Goal: Information Seeking & Learning: Check status

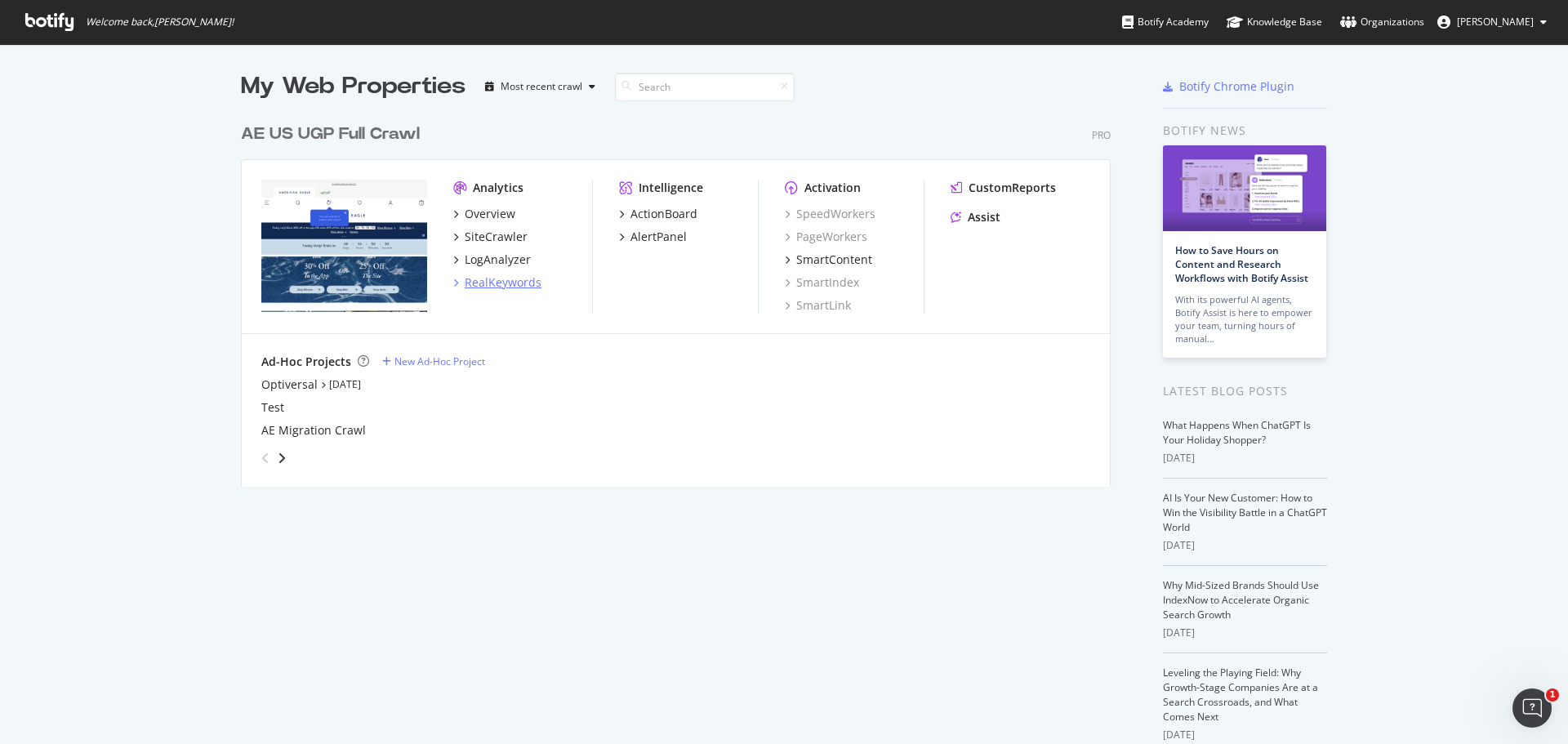
click at [480, 287] on div "RealKeywords" at bounding box center [502, 282] width 77 height 16
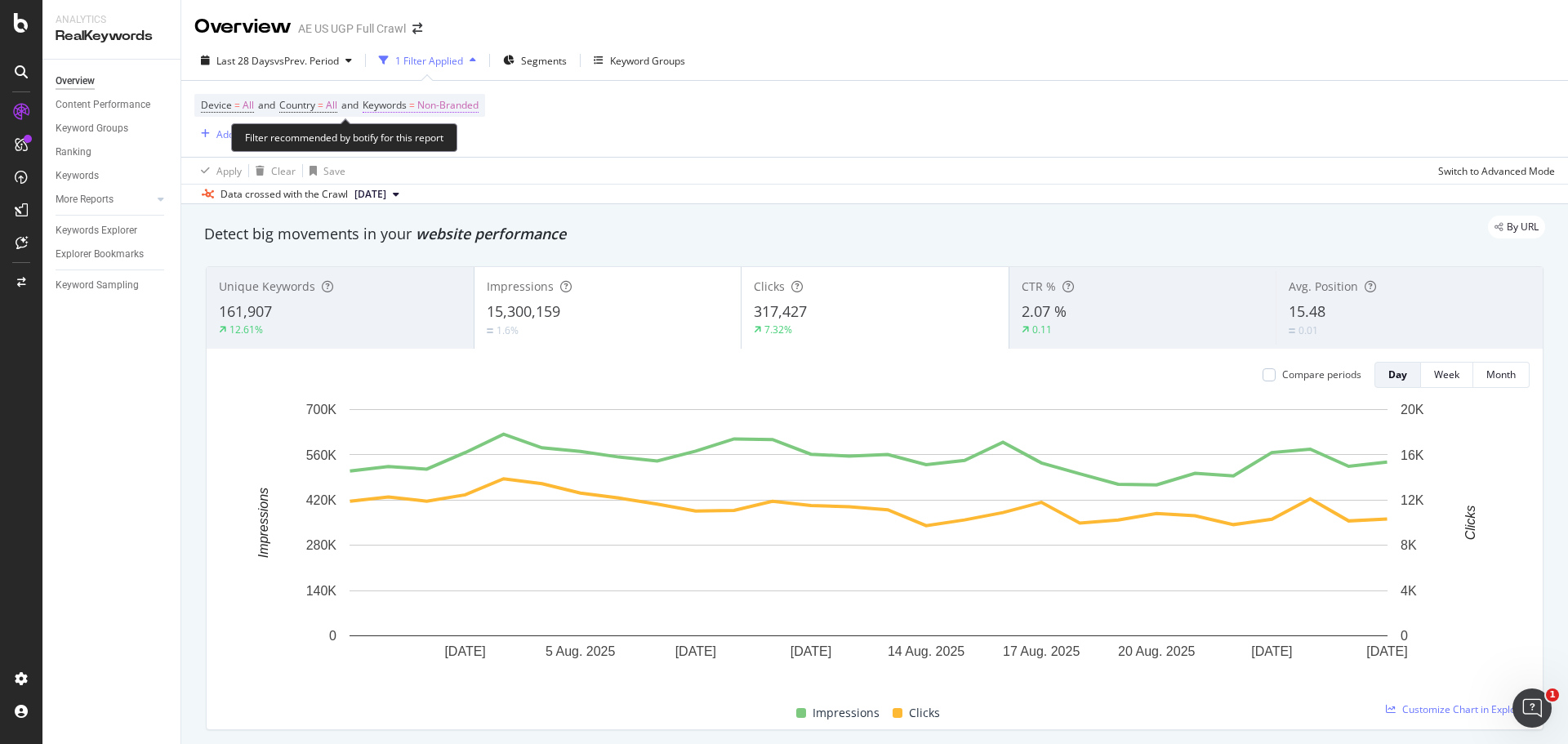
click at [431, 105] on span "Non-Branded" at bounding box center [447, 105] width 62 height 23
click at [424, 134] on div "Non-Branded" at bounding box center [430, 144] width 87 height 25
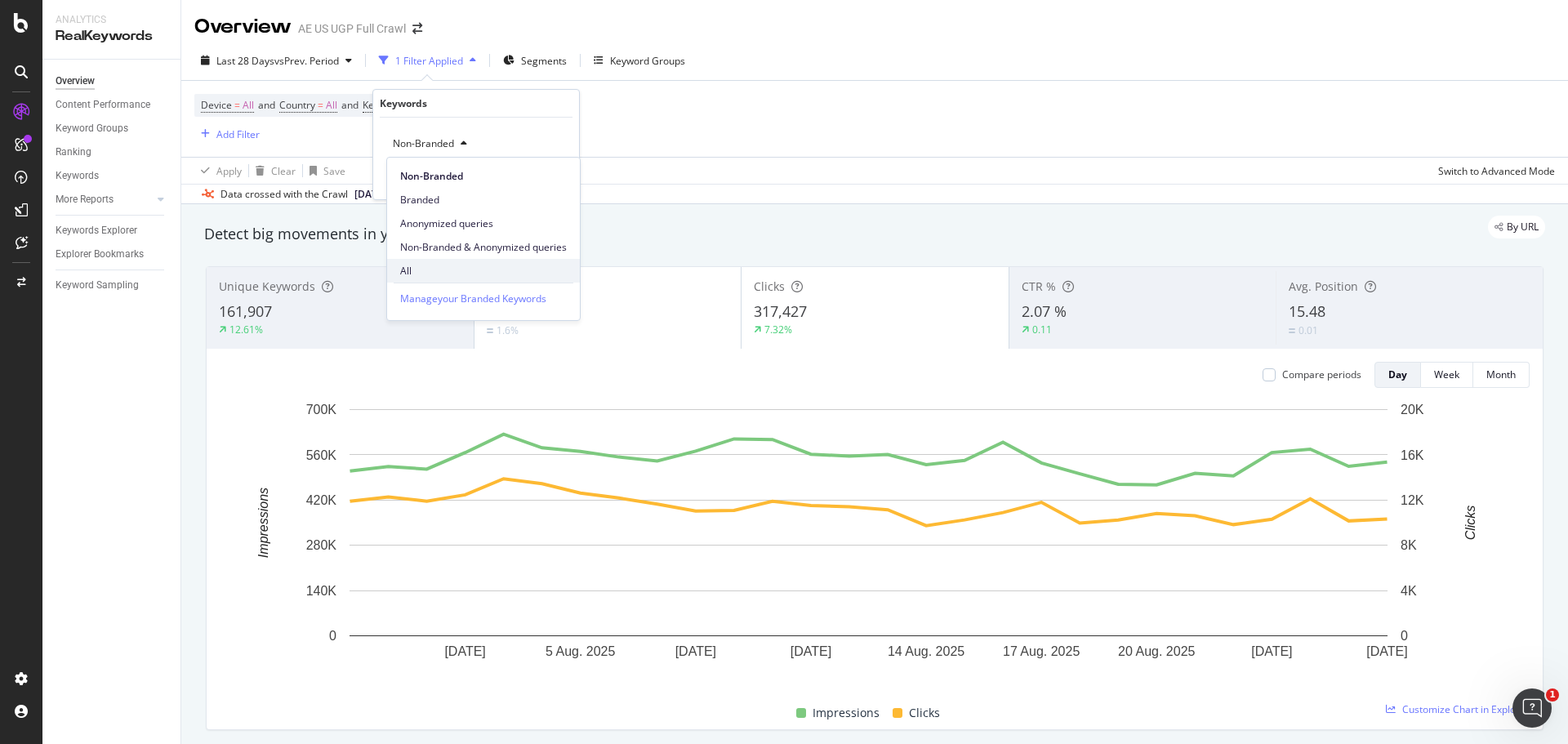
click at [448, 265] on span "All" at bounding box center [483, 271] width 167 height 15
click at [546, 182] on div "Apply" at bounding box center [552, 178] width 26 height 14
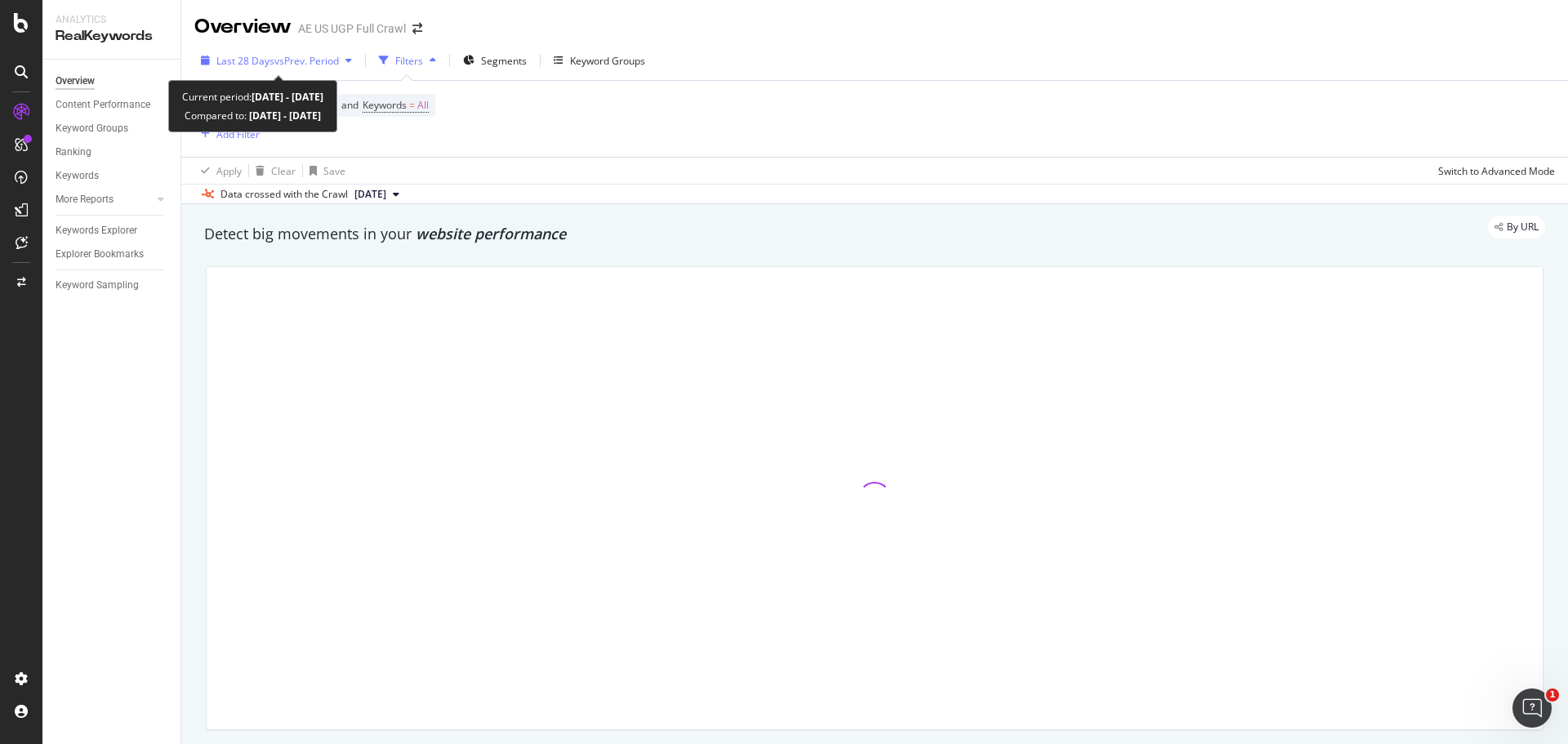
click at [310, 56] on span "vs Prev. Period" at bounding box center [307, 61] width 64 height 14
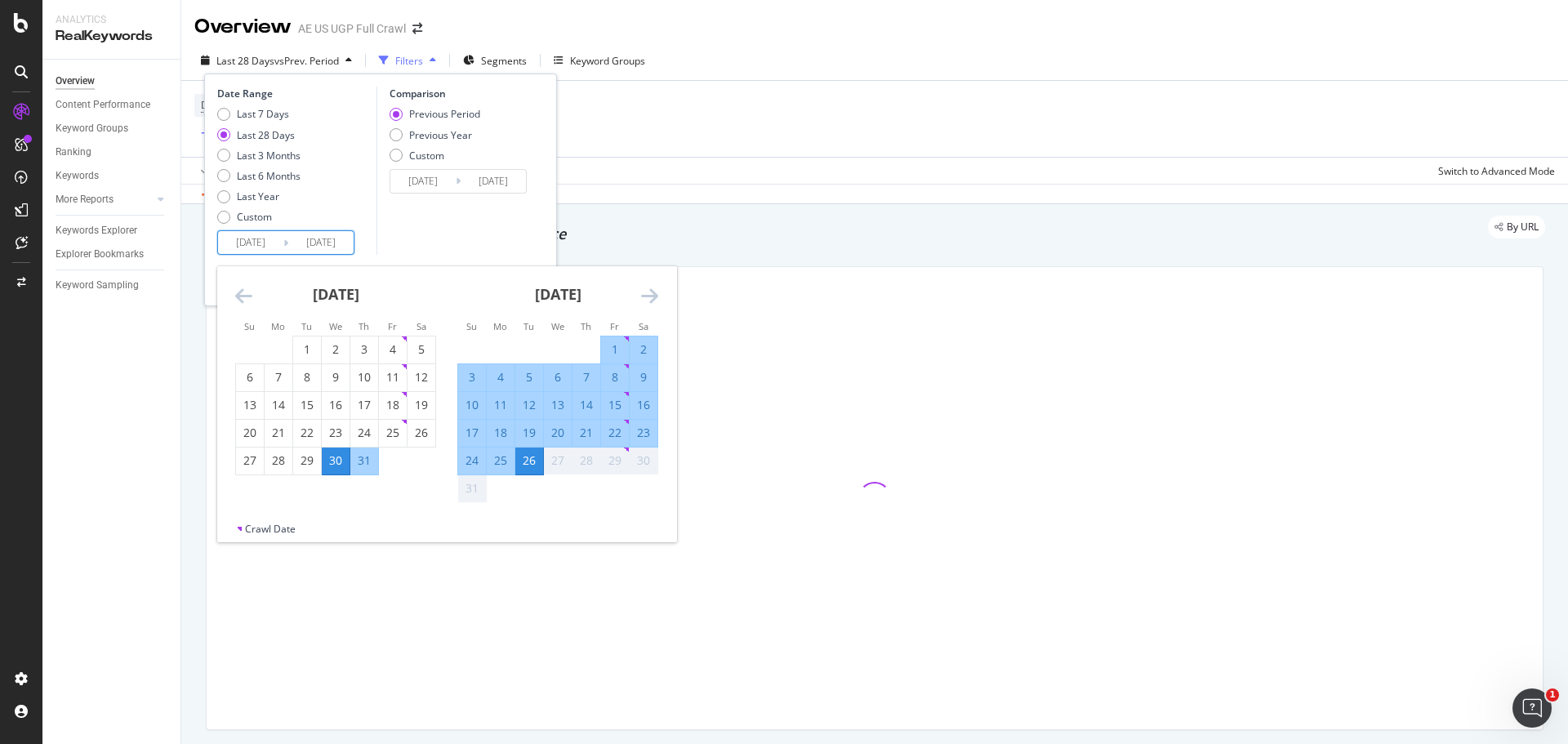
click at [254, 245] on input "[DATE]" at bounding box center [250, 243] width 65 height 23
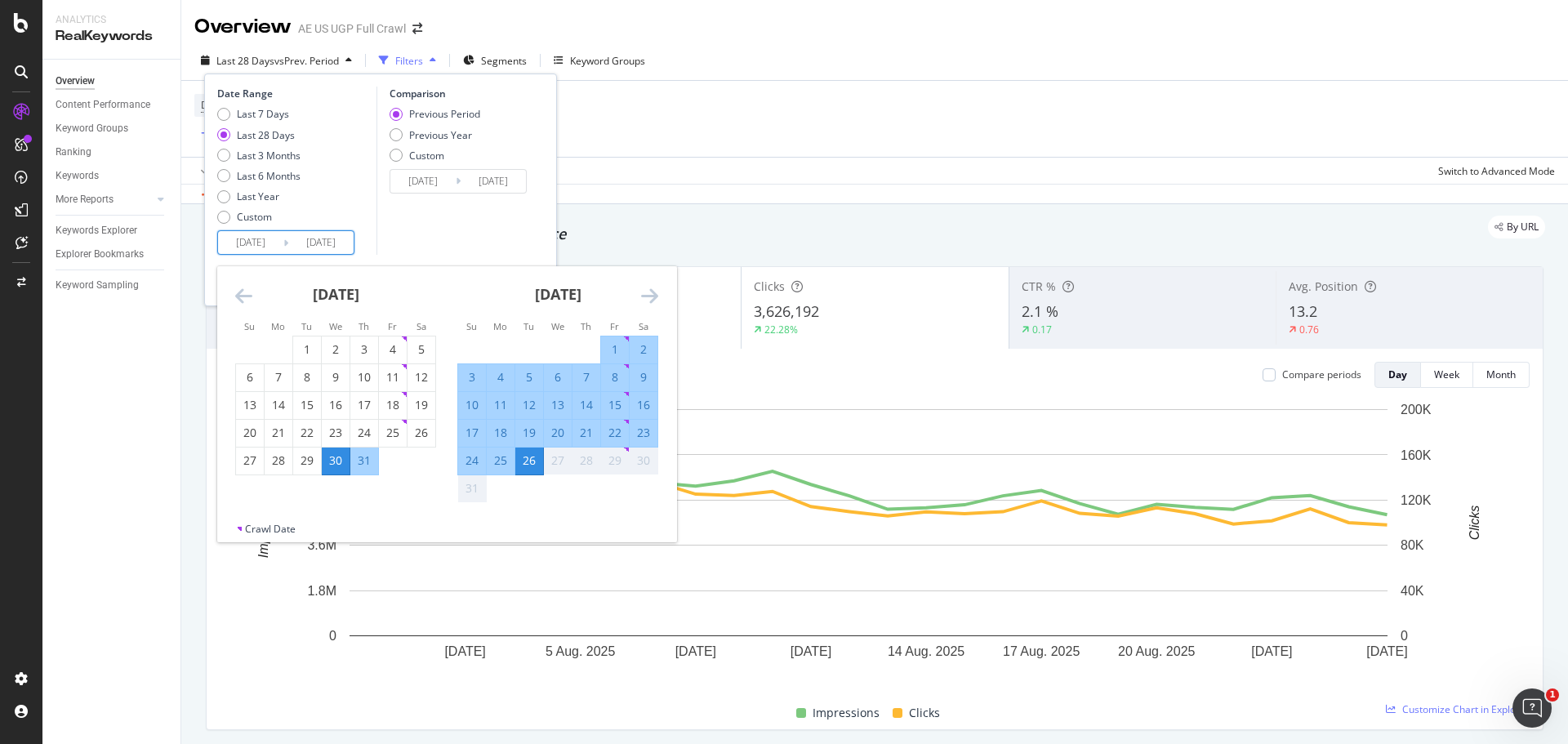
click at [586, 463] on div "28" at bounding box center [586, 460] width 27 height 16
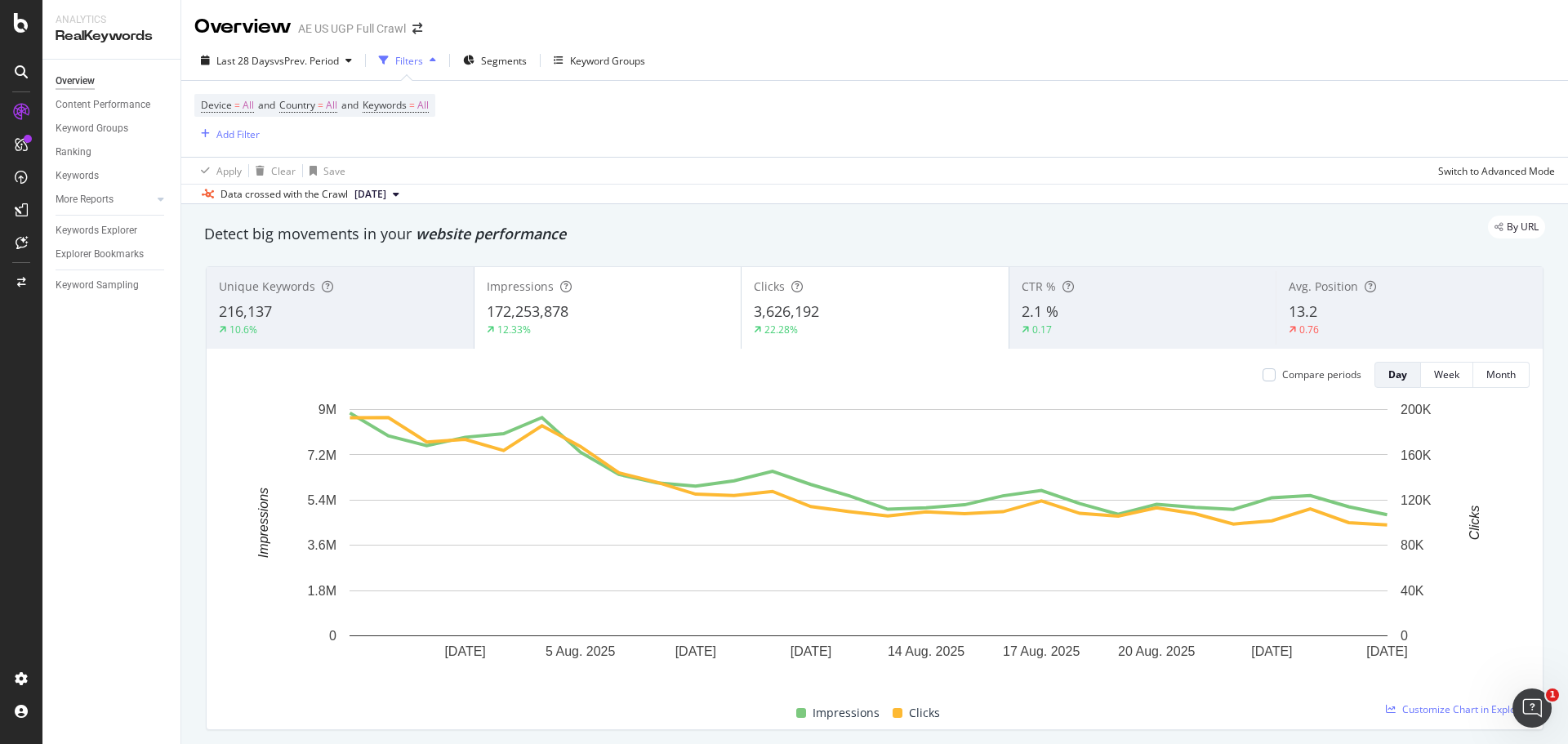
click at [711, 116] on div "Device = All and Country = All and Keywords = All Add Filter" at bounding box center [874, 118] width 1361 height 76
